Goal: Check status: Check status

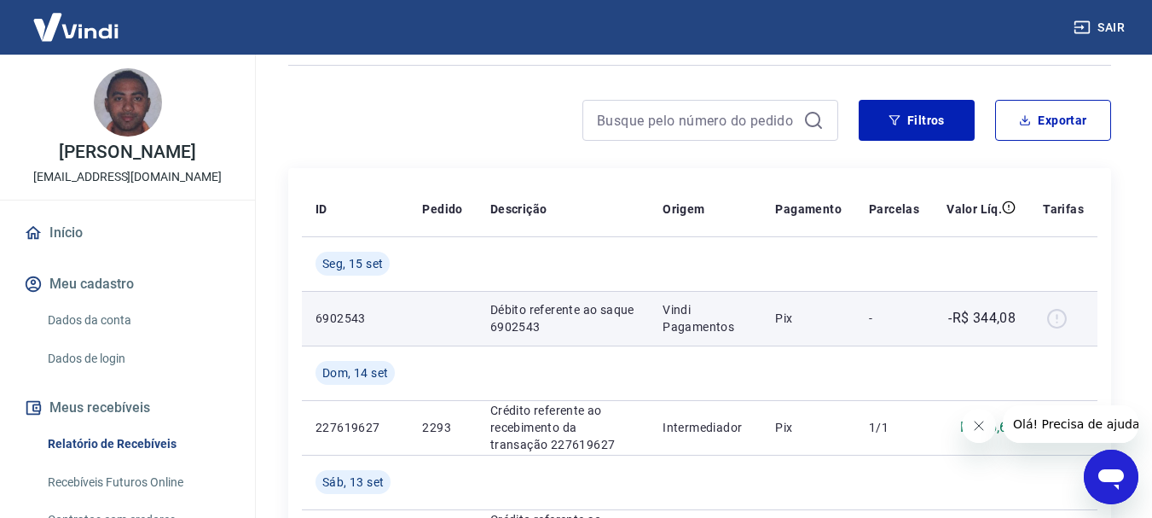
scroll to position [171, 0]
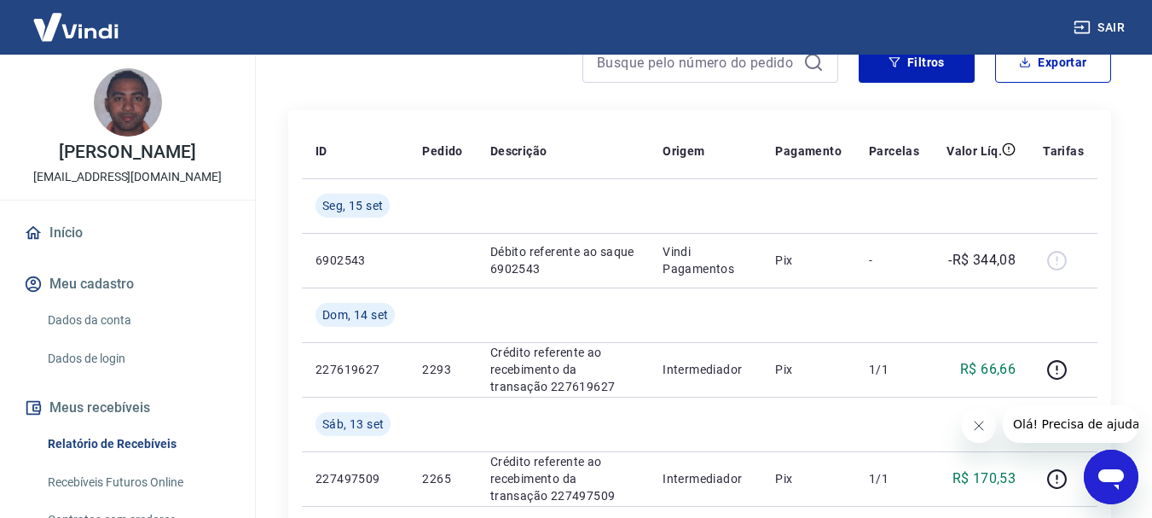
click at [972, 420] on icon "Fechar mensagem da empresa" at bounding box center [978, 426] width 14 height 14
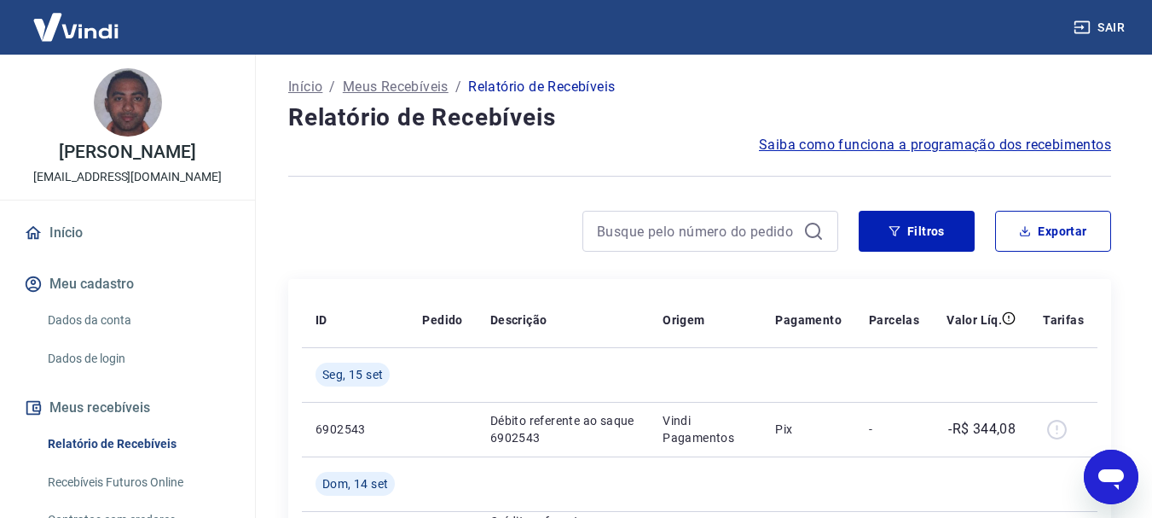
scroll to position [0, 0]
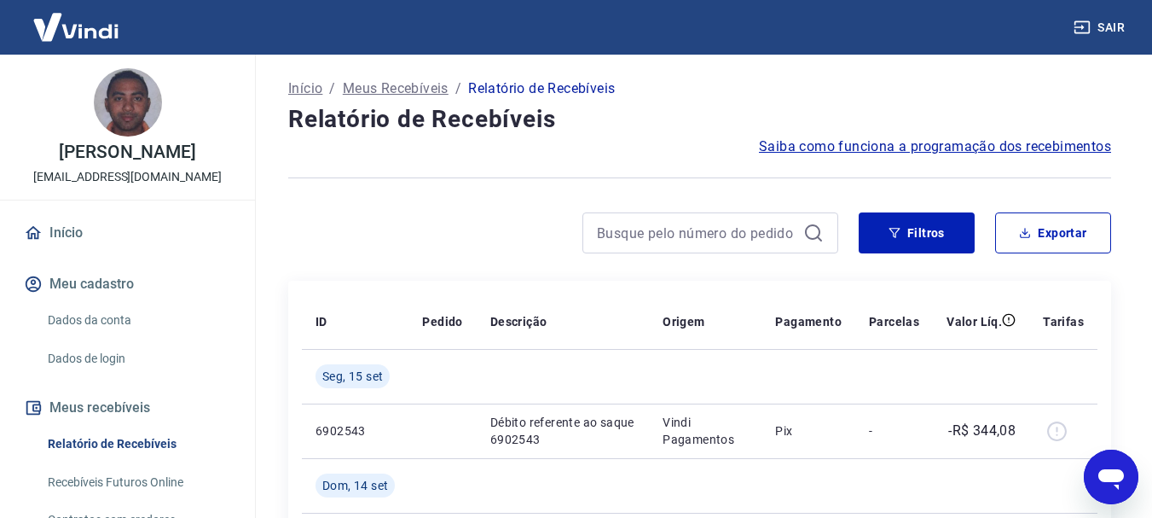
drag, startPoint x: 849, startPoint y: 61, endPoint x: 380, endPoint y: 189, distance: 487.3
drag, startPoint x: 588, startPoint y: 177, endPoint x: 562, endPoint y: 224, distance: 53.4
click at [562, 224] on div at bounding box center [563, 232] width 550 height 41
click at [729, 216] on div at bounding box center [711, 232] width 256 height 41
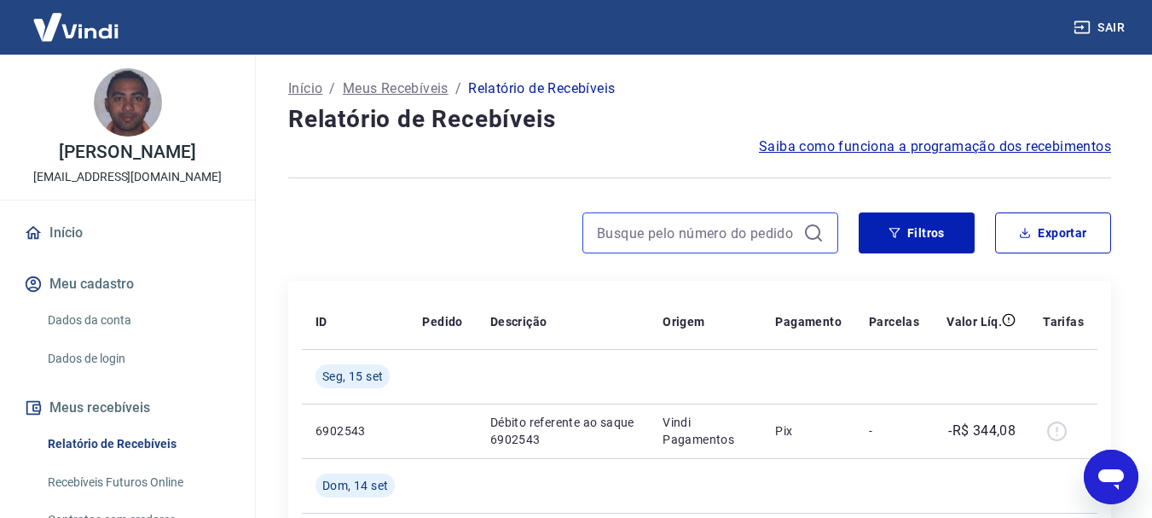
click at [735, 223] on input at bounding box center [697, 233] width 200 height 26
paste input "174162318032"
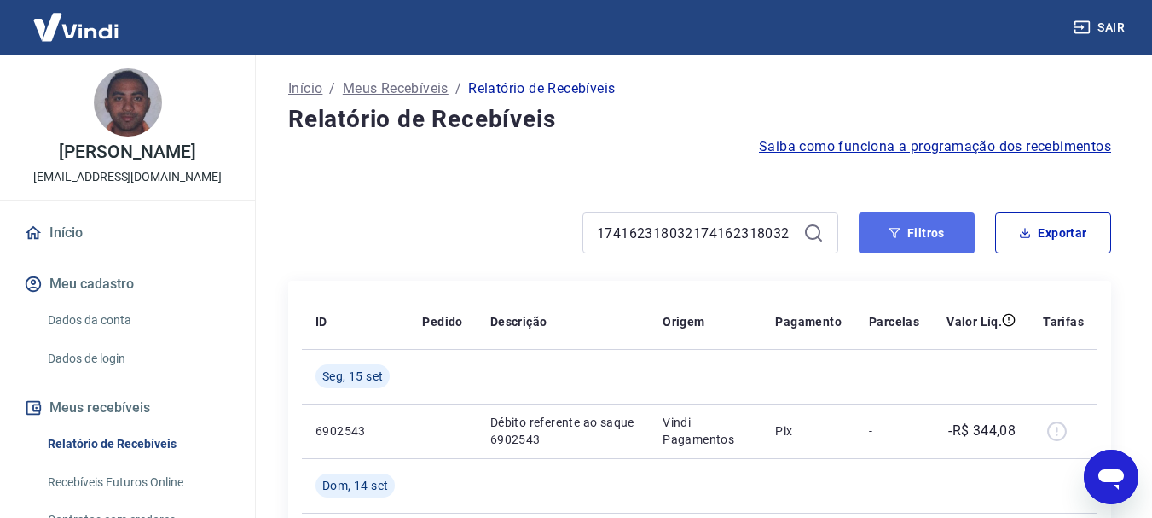
click at [897, 234] on icon "button" at bounding box center [895, 233] width 12 height 12
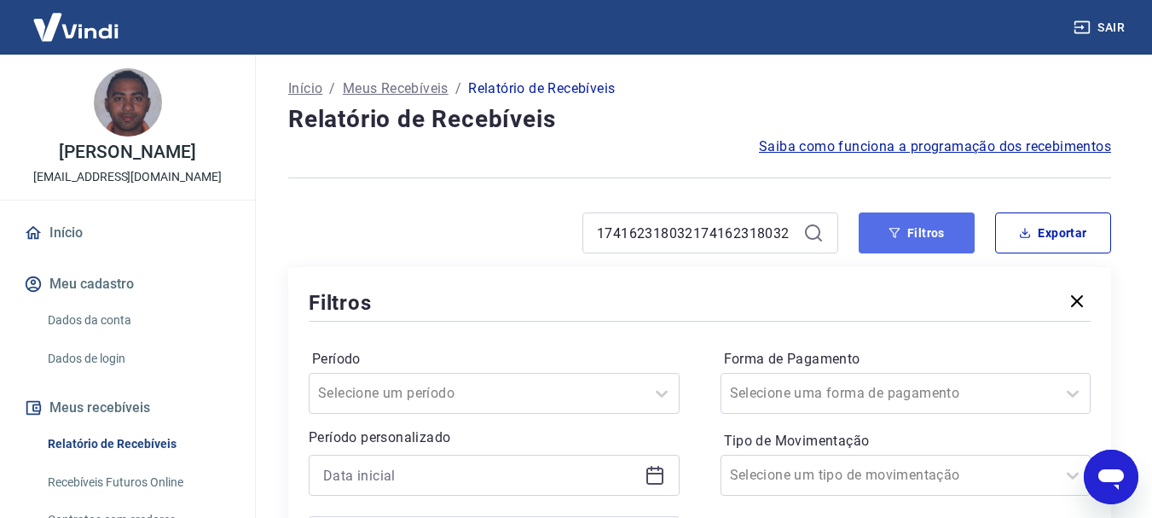
click at [913, 236] on button "Filtros" at bounding box center [917, 232] width 116 height 41
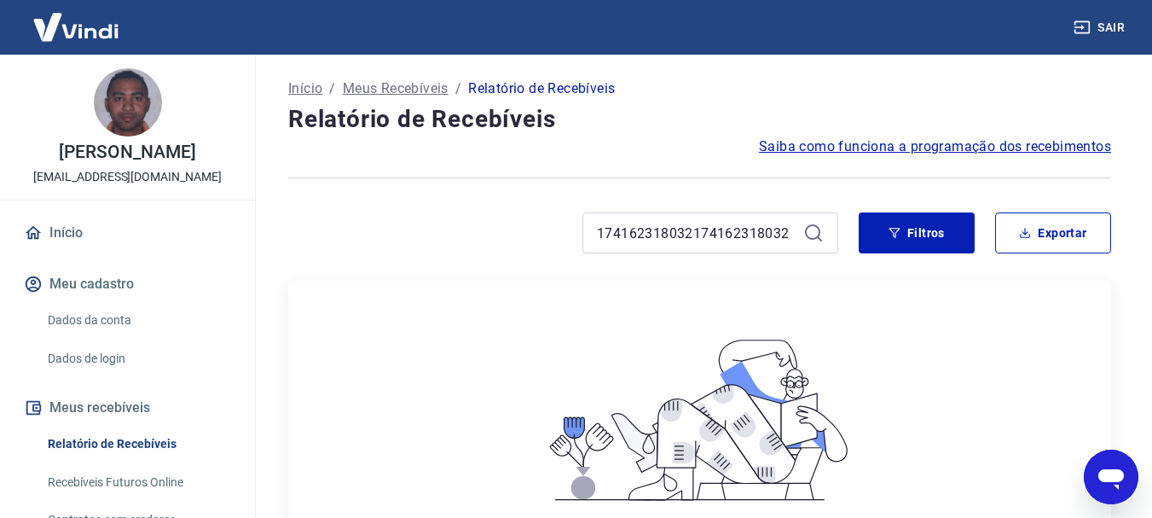
click at [591, 234] on div "174162318032174162318032" at bounding box center [711, 232] width 256 height 41
click at [606, 230] on input "174162318032174162318032" at bounding box center [697, 233] width 200 height 26
click at [662, 229] on input "17" at bounding box center [697, 233] width 200 height 26
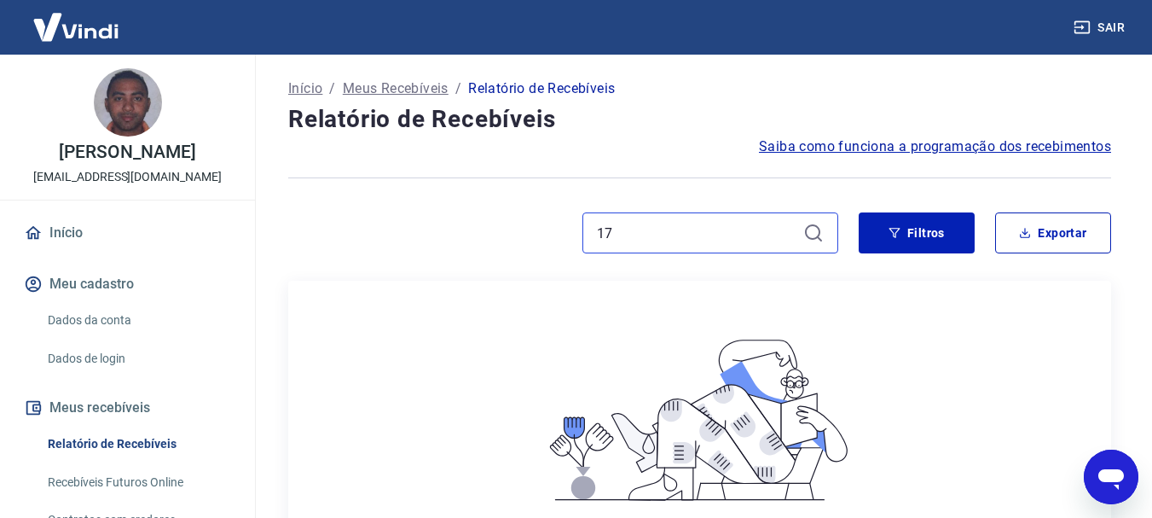
paste input "4162318032"
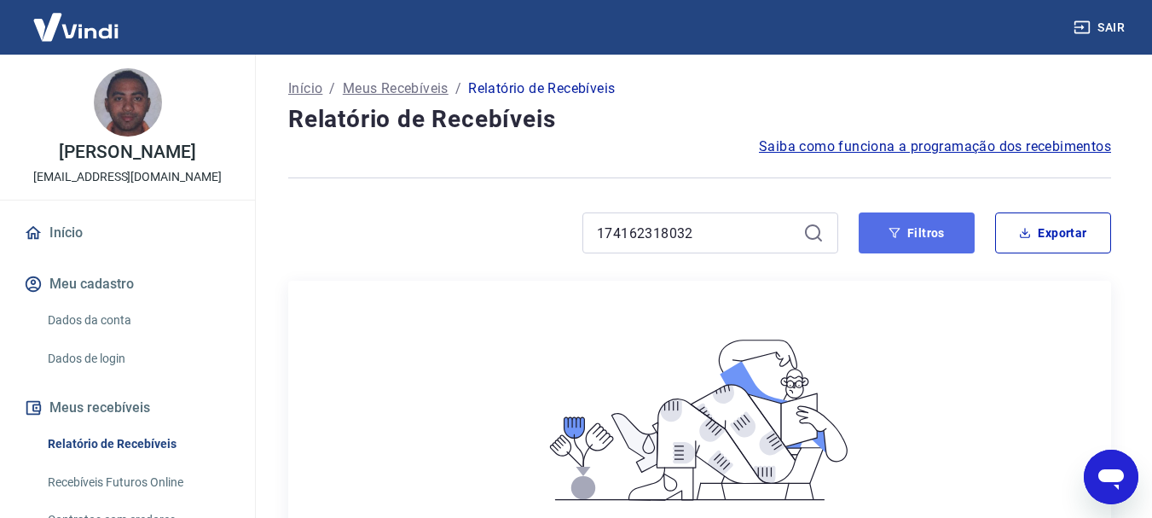
click at [930, 218] on button "Filtros" at bounding box center [917, 232] width 116 height 41
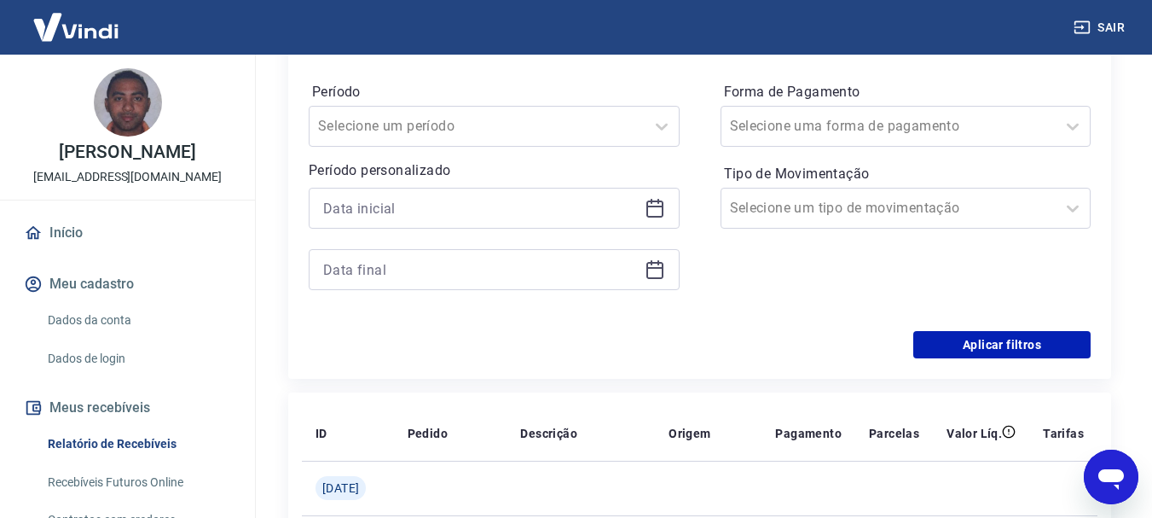
scroll to position [155, 0]
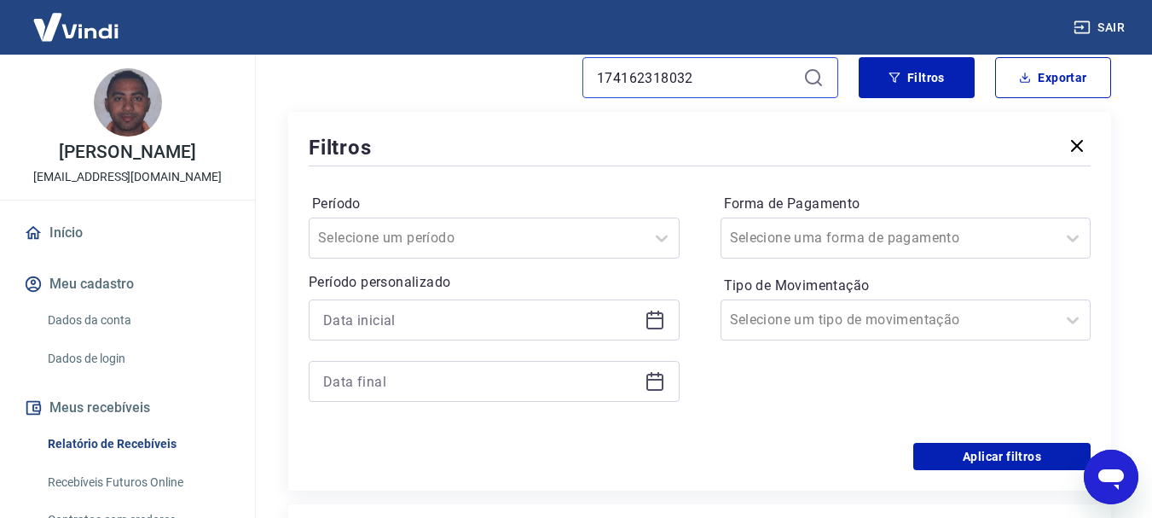
click at [716, 71] on input "174162318032" at bounding box center [697, 78] width 200 height 26
type input "541"
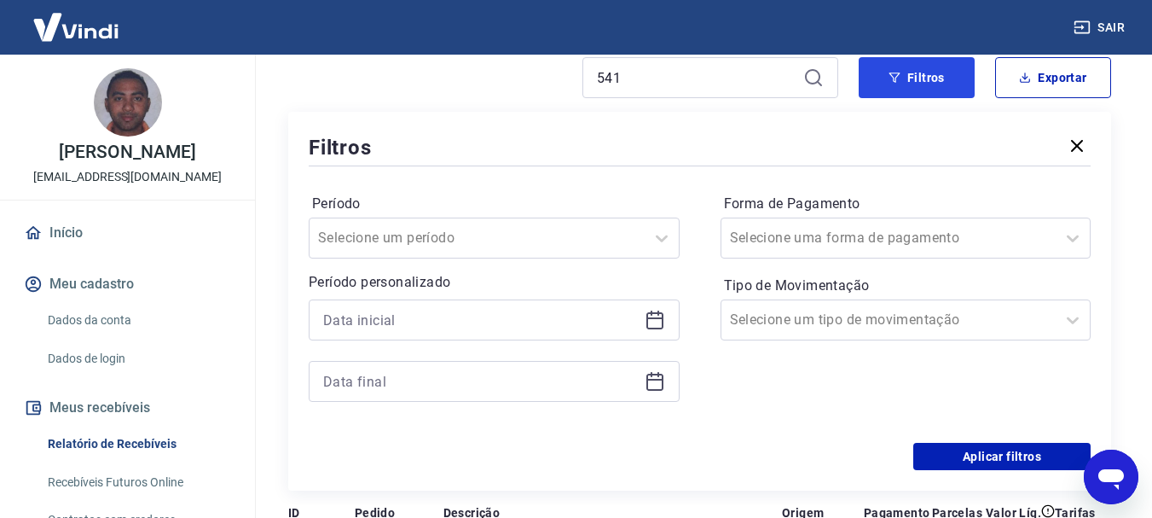
click at [957, 69] on button "Filtros" at bounding box center [917, 77] width 116 height 41
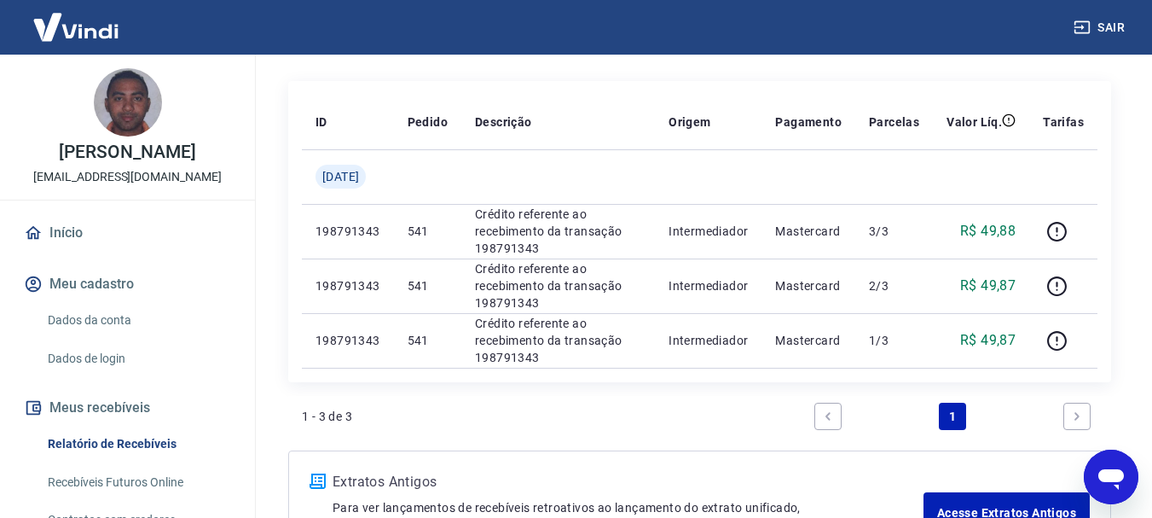
scroll to position [159, 0]
